Goal: Check status

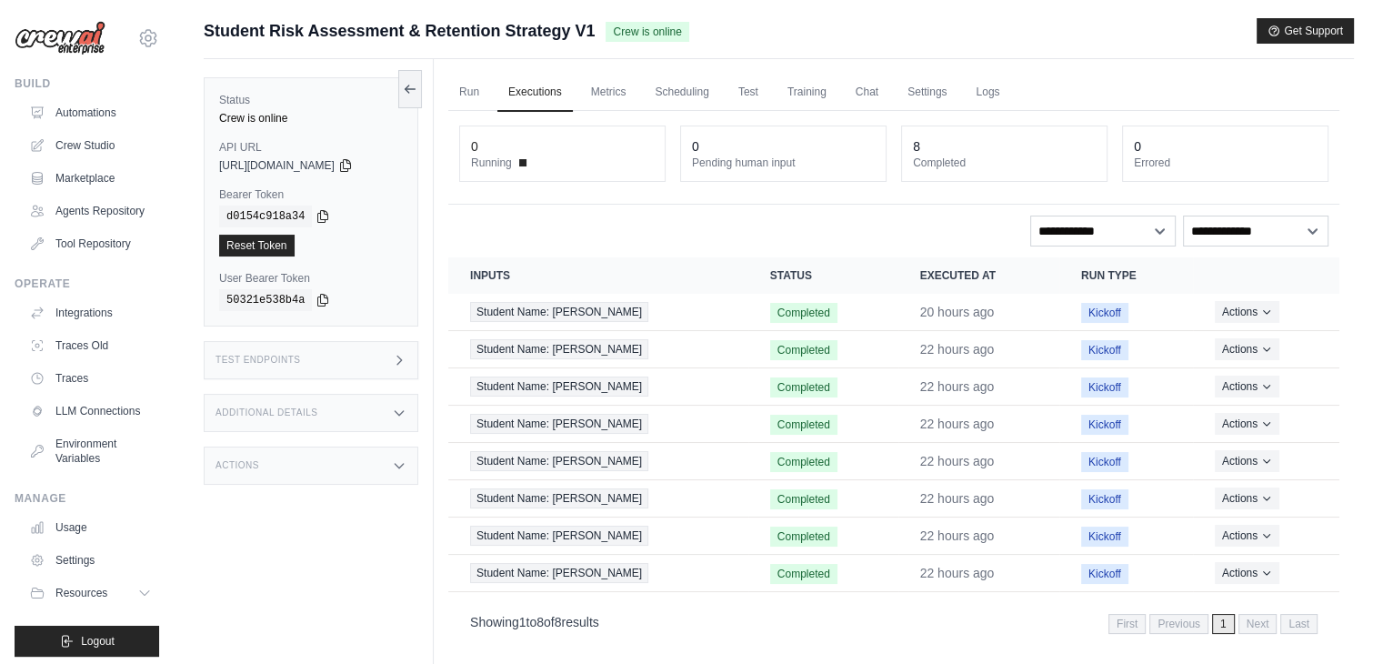
click at [398, 497] on div "Status Crew is online API URL copied https://student-risk-assessment-retention-…" at bounding box center [319, 391] width 230 height 664
click at [474, 88] on link "Run" at bounding box center [469, 93] width 42 height 38
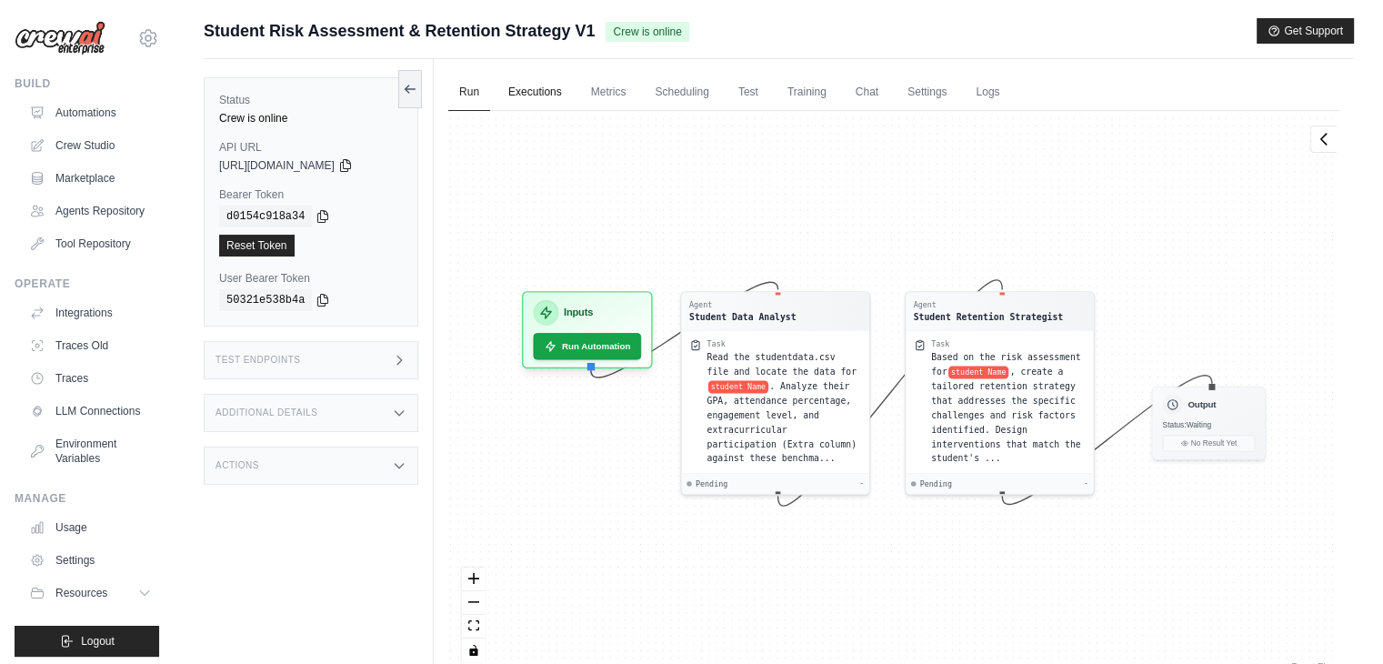
click at [539, 90] on link "Executions" at bounding box center [534, 93] width 75 height 38
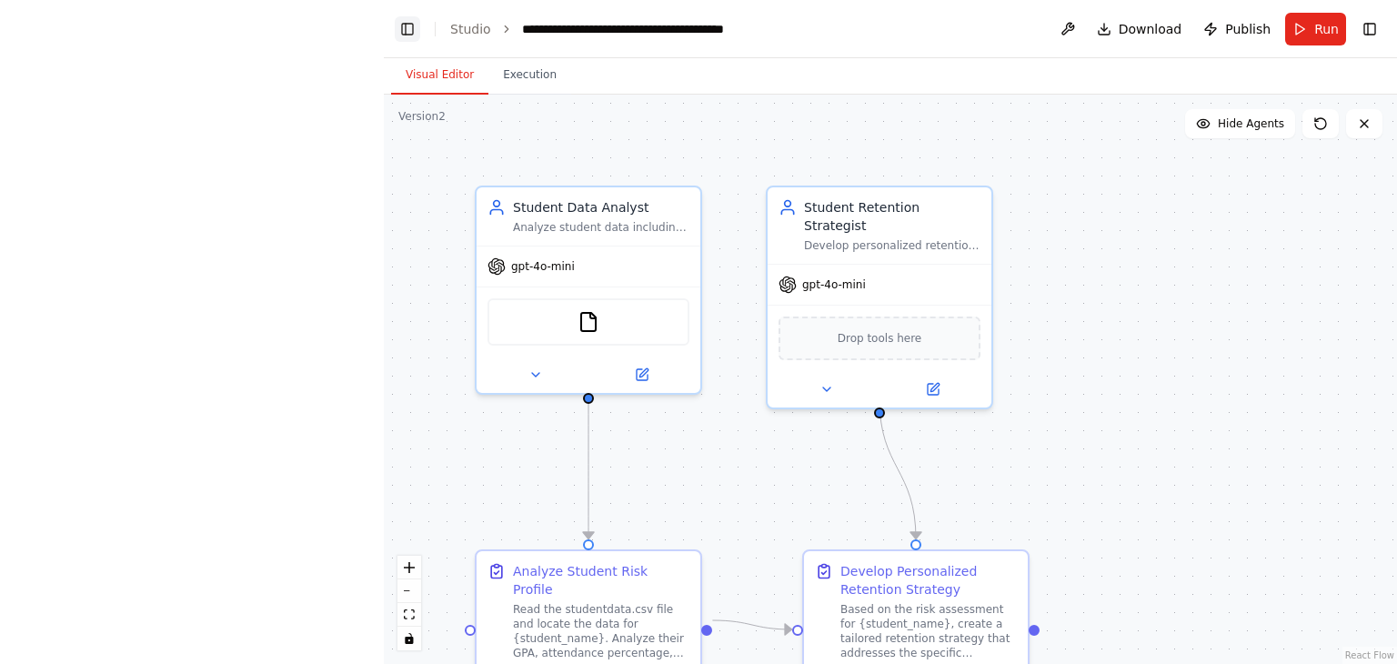
click at [407, 26] on button "Toggle Left Sidebar" at bounding box center [407, 28] width 25 height 25
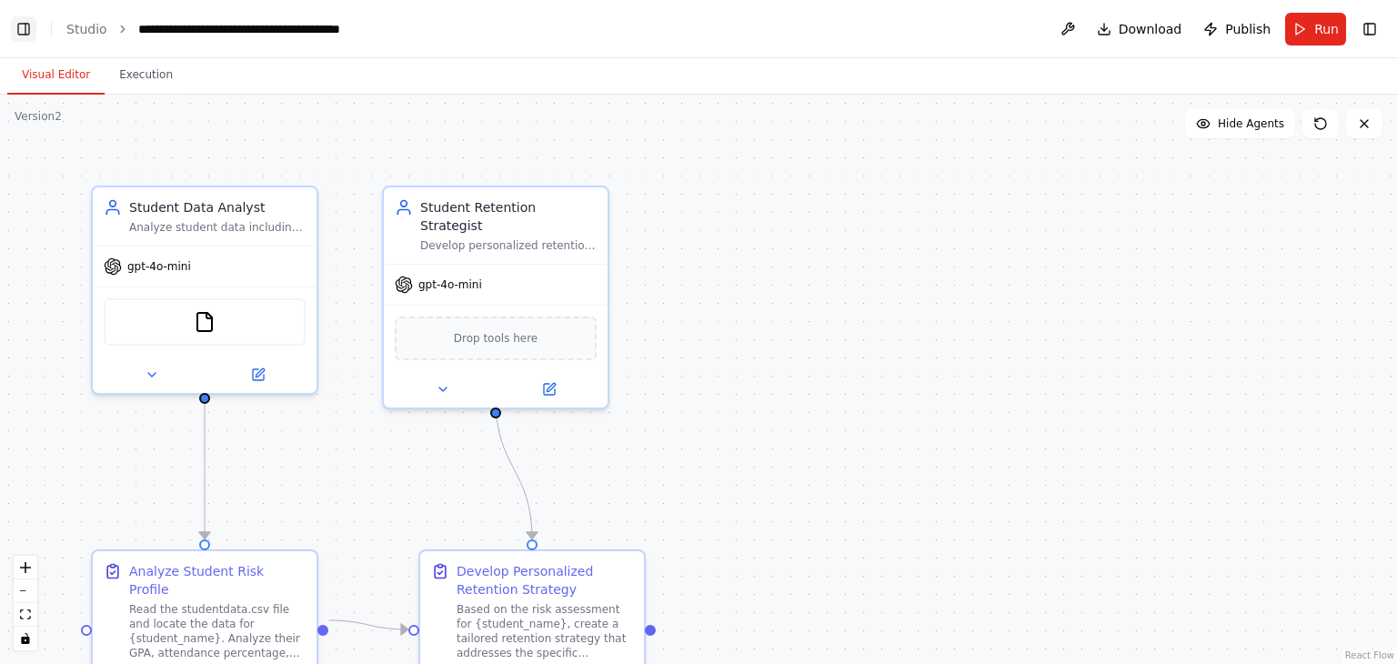
click at [24, 37] on button "Toggle Left Sidebar" at bounding box center [23, 28] width 25 height 25
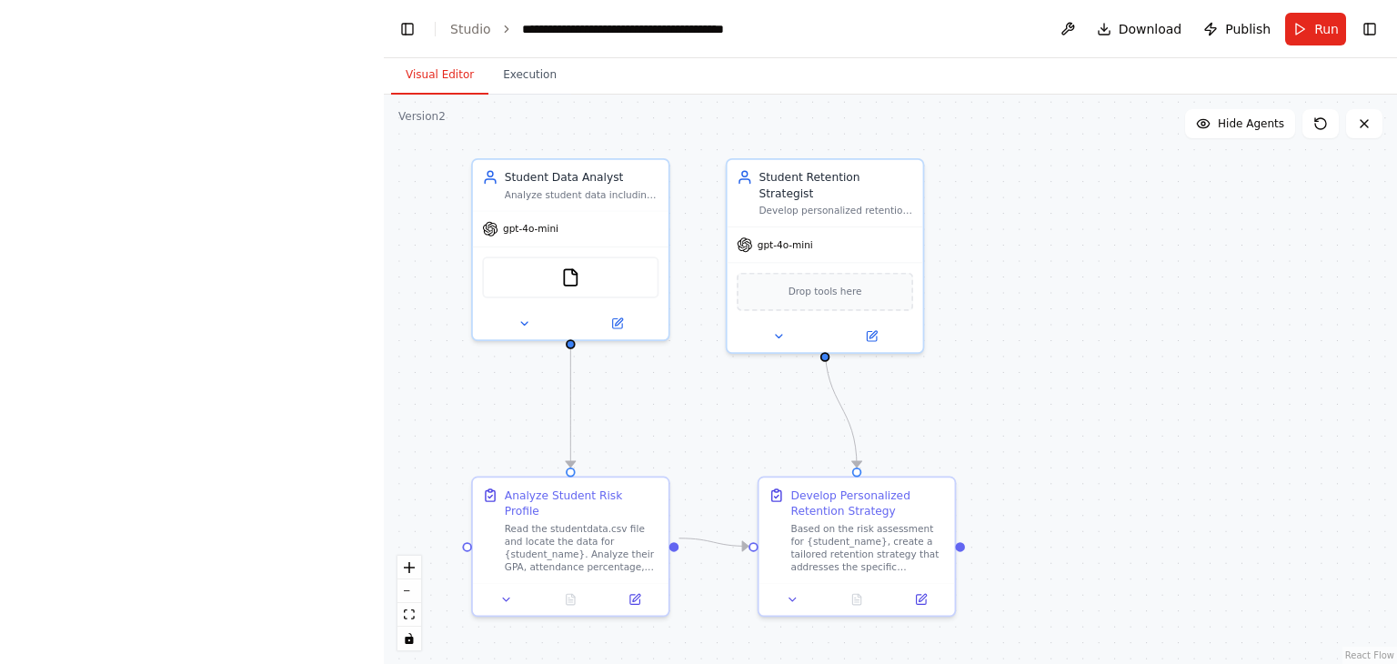
drag, startPoint x: 1089, startPoint y: 436, endPoint x: 1077, endPoint y: 407, distance: 30.9
click at [1077, 407] on div ".deletable-edge-delete-btn { width: 20px; height: 20px; border: 0px solid #ffff…" at bounding box center [890, 379] width 1013 height 569
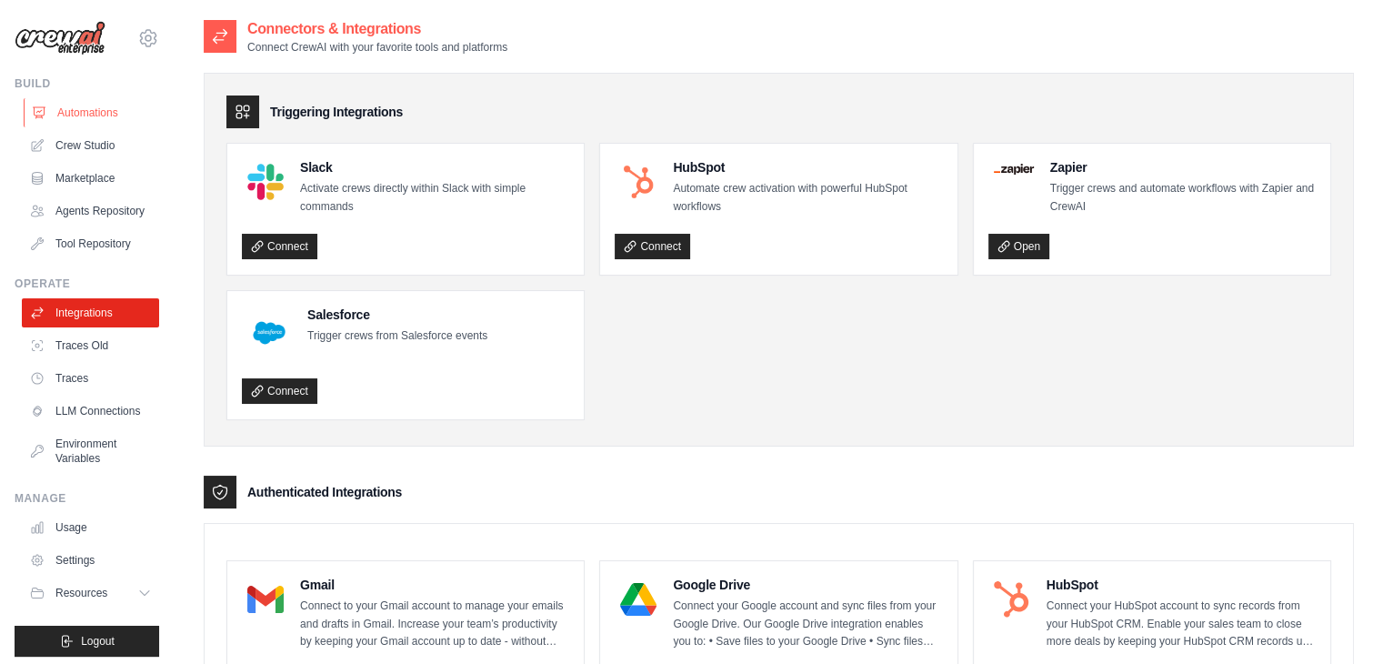
click at [64, 108] on link "Automations" at bounding box center [92, 112] width 137 height 29
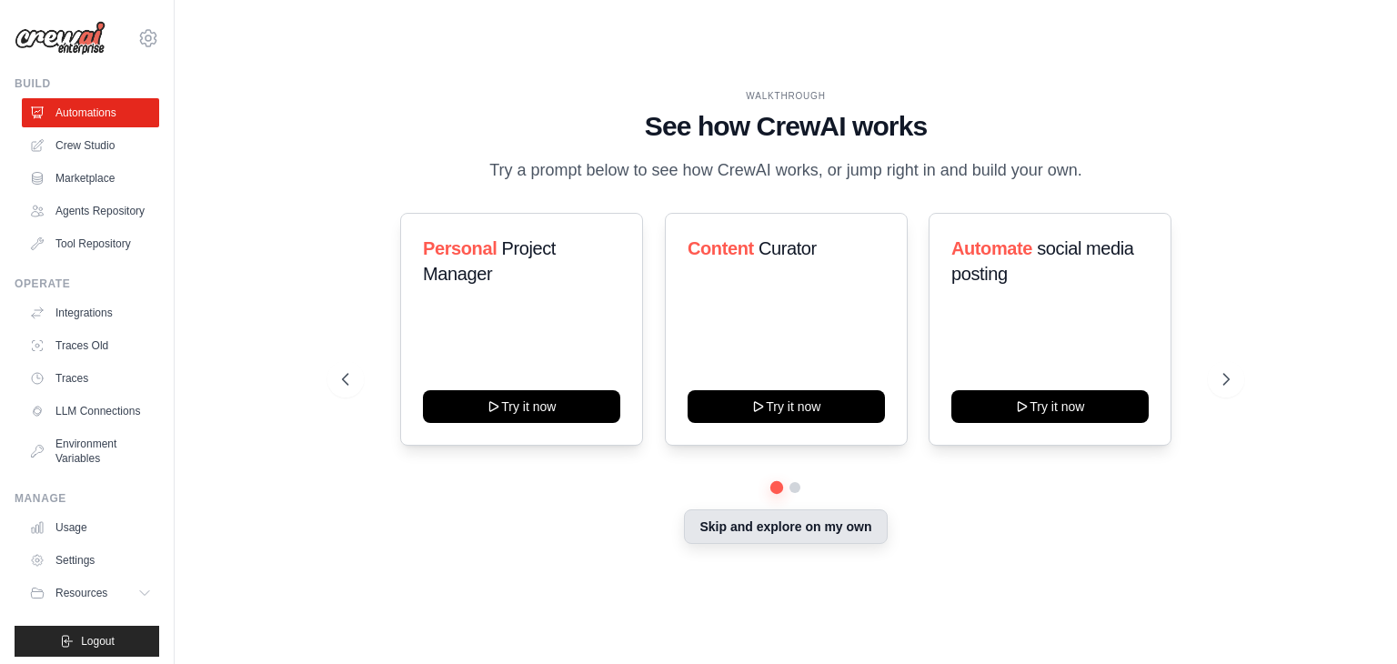
click at [748, 526] on button "Skip and explore on my own" at bounding box center [785, 526] width 203 height 35
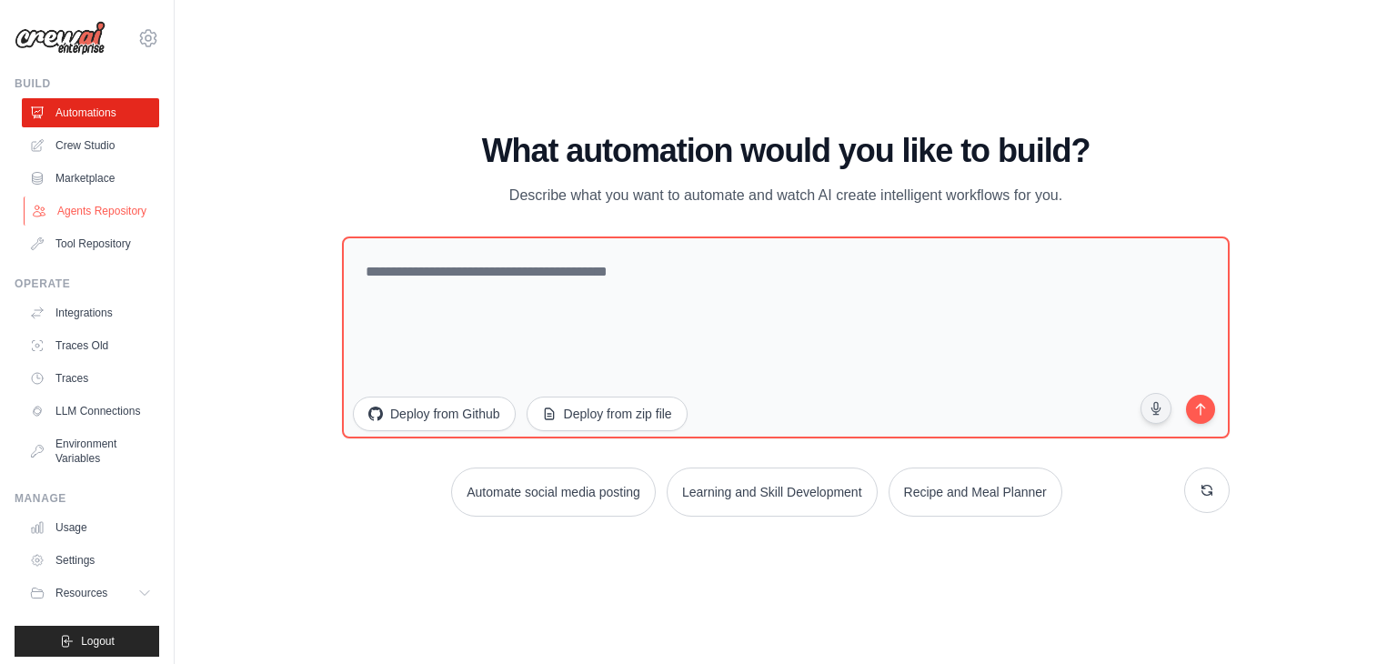
click at [105, 211] on link "Agents Repository" at bounding box center [92, 210] width 137 height 29
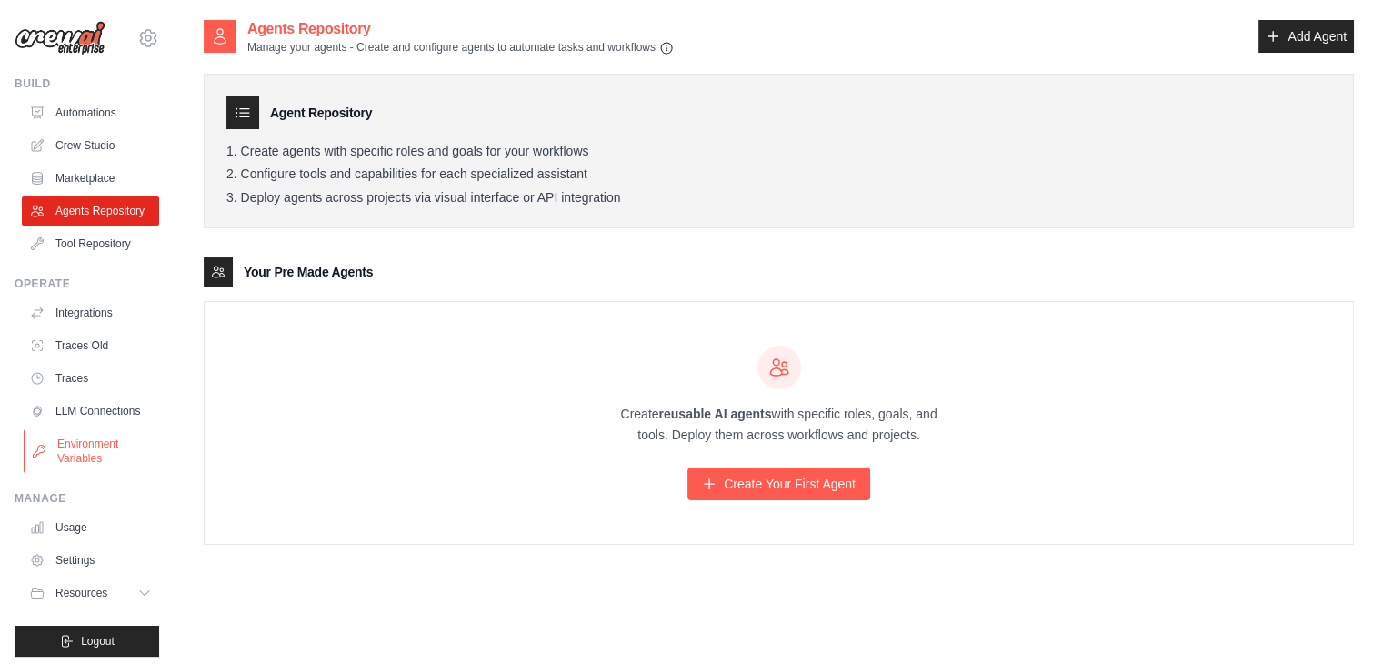
scroll to position [36, 0]
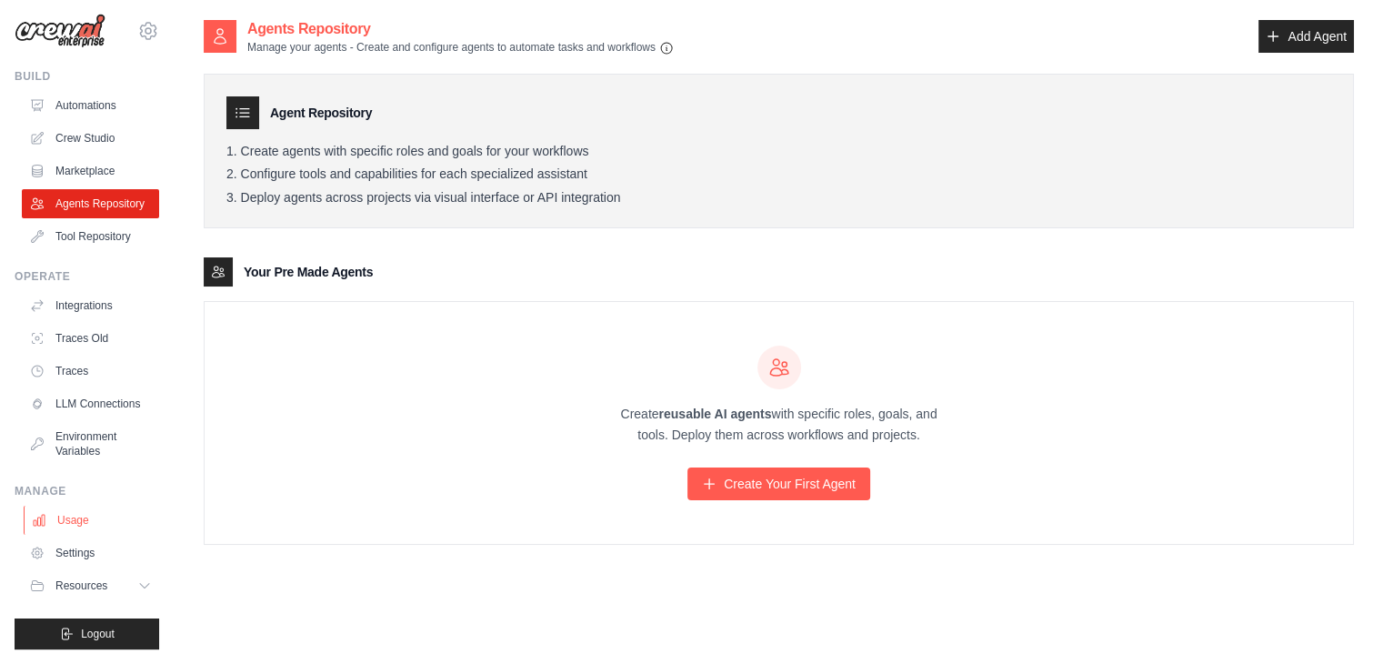
click at [98, 517] on link "Usage" at bounding box center [92, 520] width 137 height 29
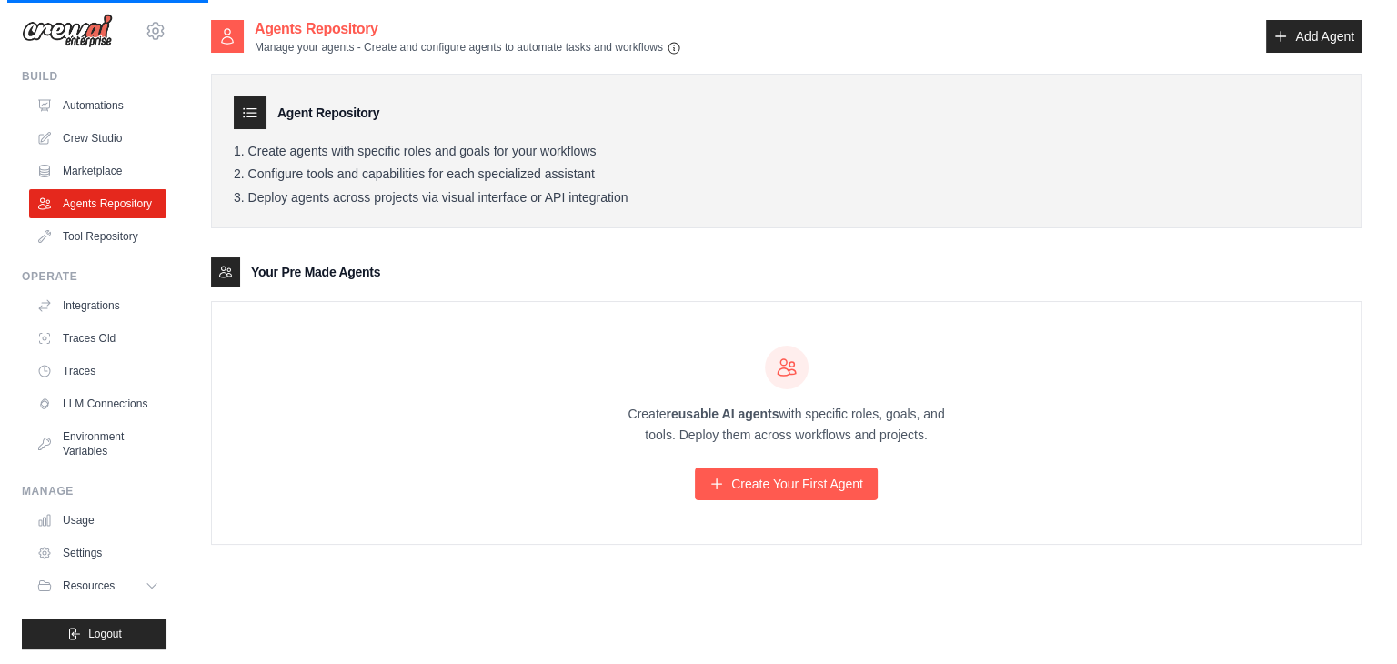
scroll to position [0, 0]
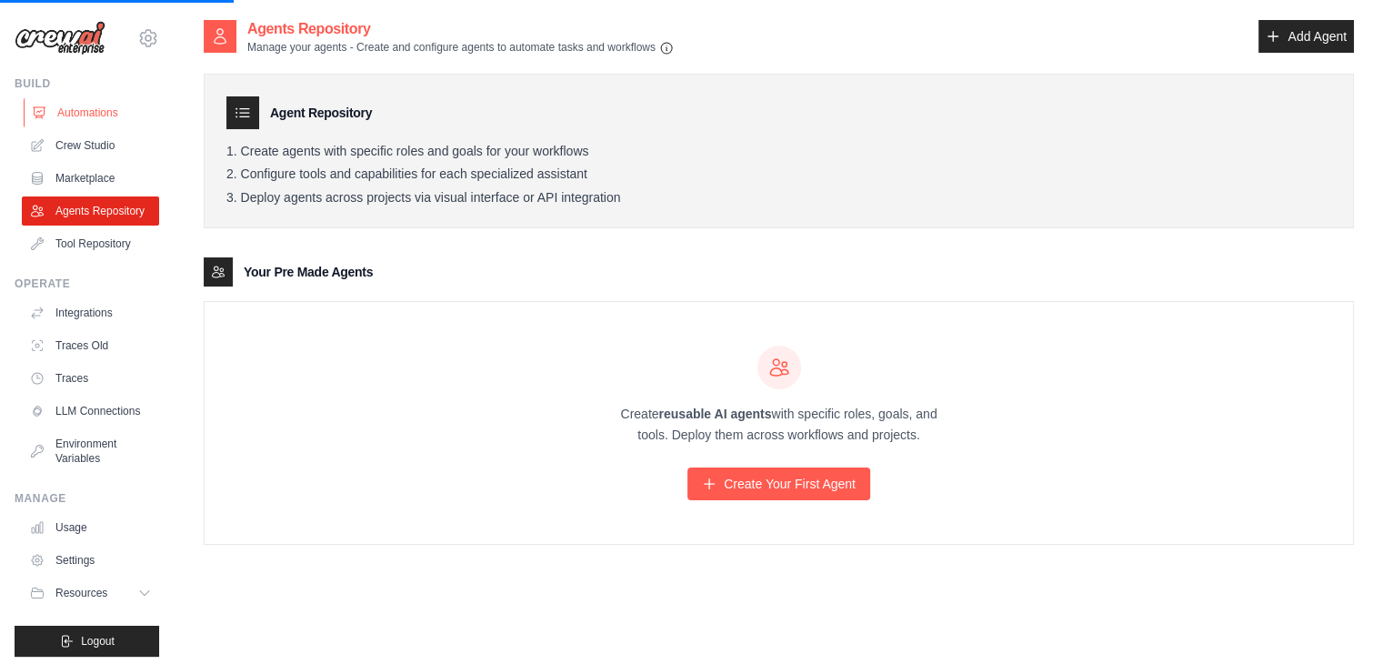
click at [93, 113] on link "Automations" at bounding box center [92, 112] width 137 height 29
